Goal: Information Seeking & Learning: Stay updated

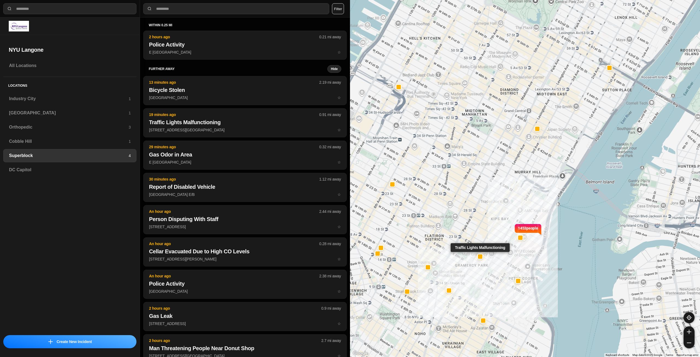
select select "*"
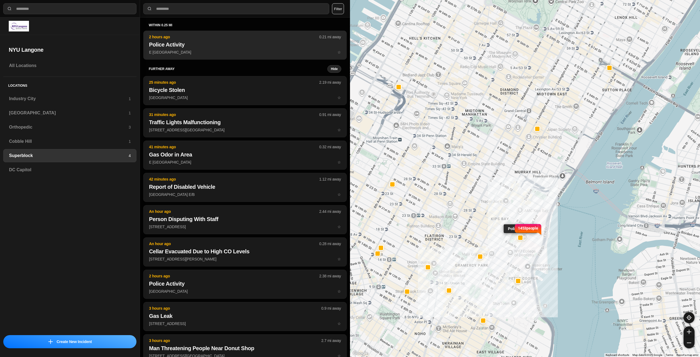
click at [240, 51] on p "E [GEOGRAPHIC_DATA] Pl ☆" at bounding box center [245, 52] width 192 height 5
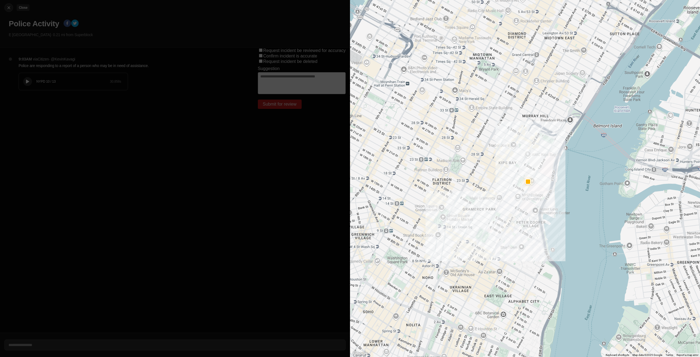
click at [7, 7] on img at bounding box center [8, 7] width 5 height 5
select select "*"
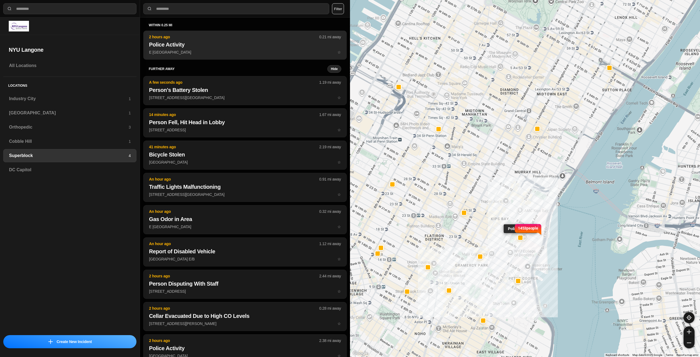
click at [202, 44] on h2 "Police Activity" at bounding box center [245, 45] width 192 height 8
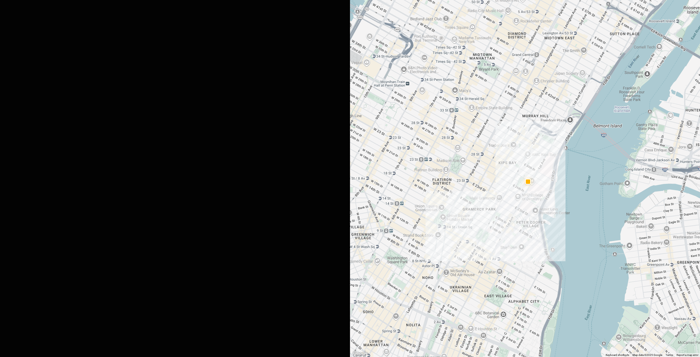
click at [11, 7] on div at bounding box center [9, 7] width 8 height 5
select select "*"
